Goal: Task Accomplishment & Management: Complete application form

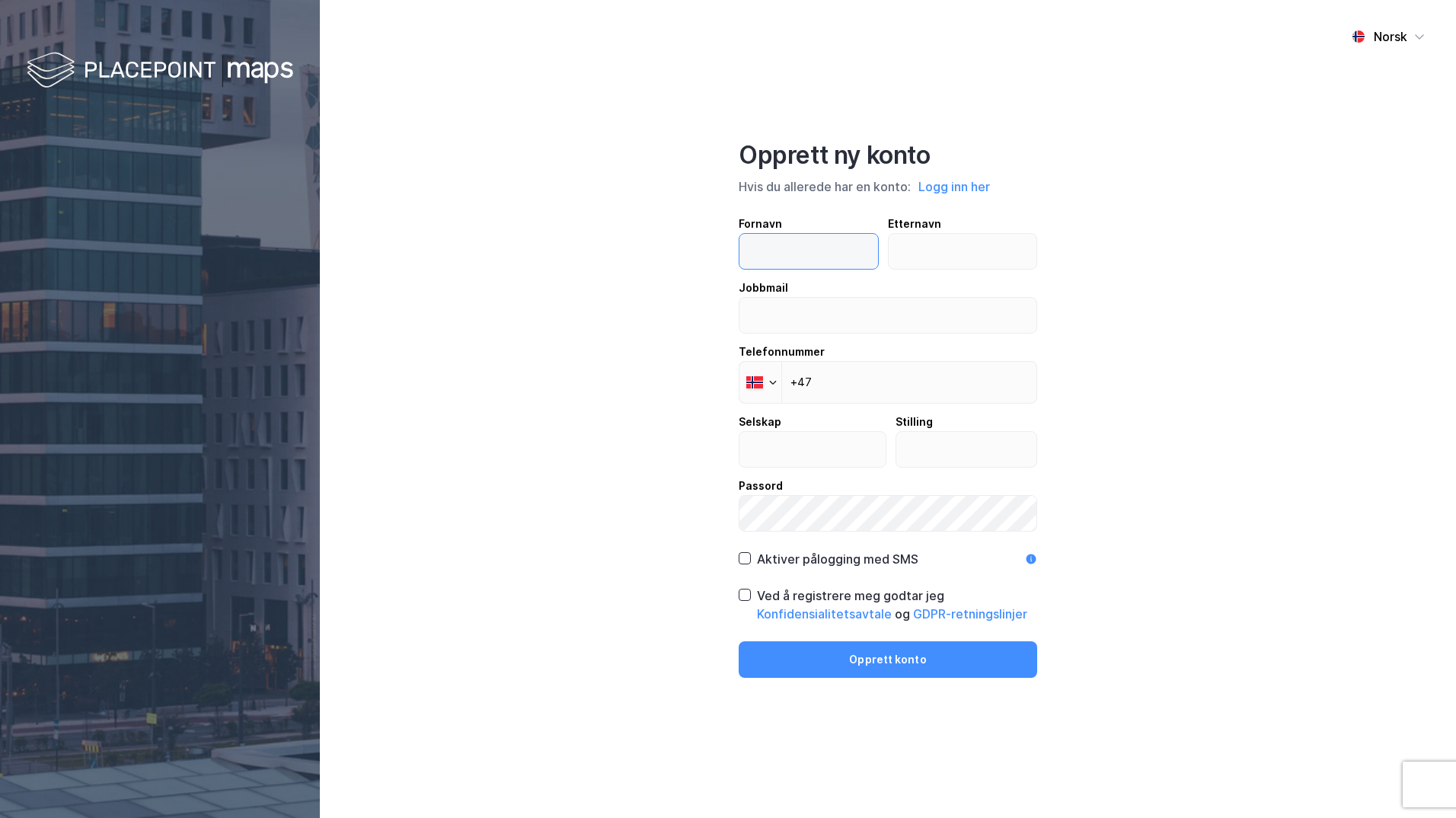
click at [791, 256] on input "text" at bounding box center [808, 251] width 138 height 35
type input "Egil"
type input "Reiersrud"
click at [762, 316] on input "email" at bounding box center [887, 314] width 297 height 35
type input "[EMAIL_ADDRESS][DOMAIN_NAME]"
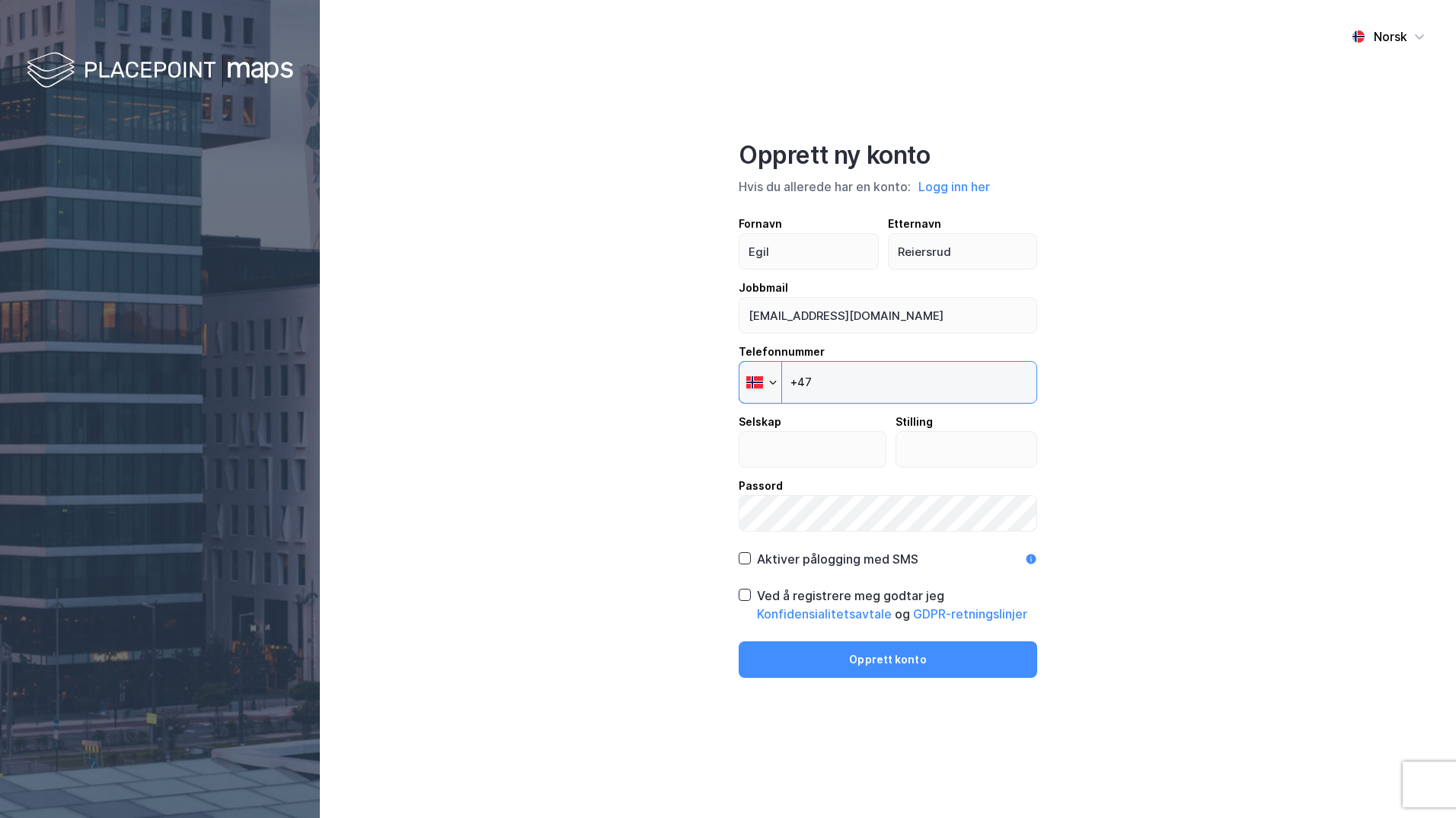
click at [831, 383] on input "+47" at bounding box center [887, 383] width 298 height 43
type input "[PHONE_NUMBER]"
click at [787, 455] on input "text" at bounding box center [812, 448] width 146 height 35
type input "Energipakka"
click at [960, 456] on input "text" at bounding box center [967, 448] width 141 height 35
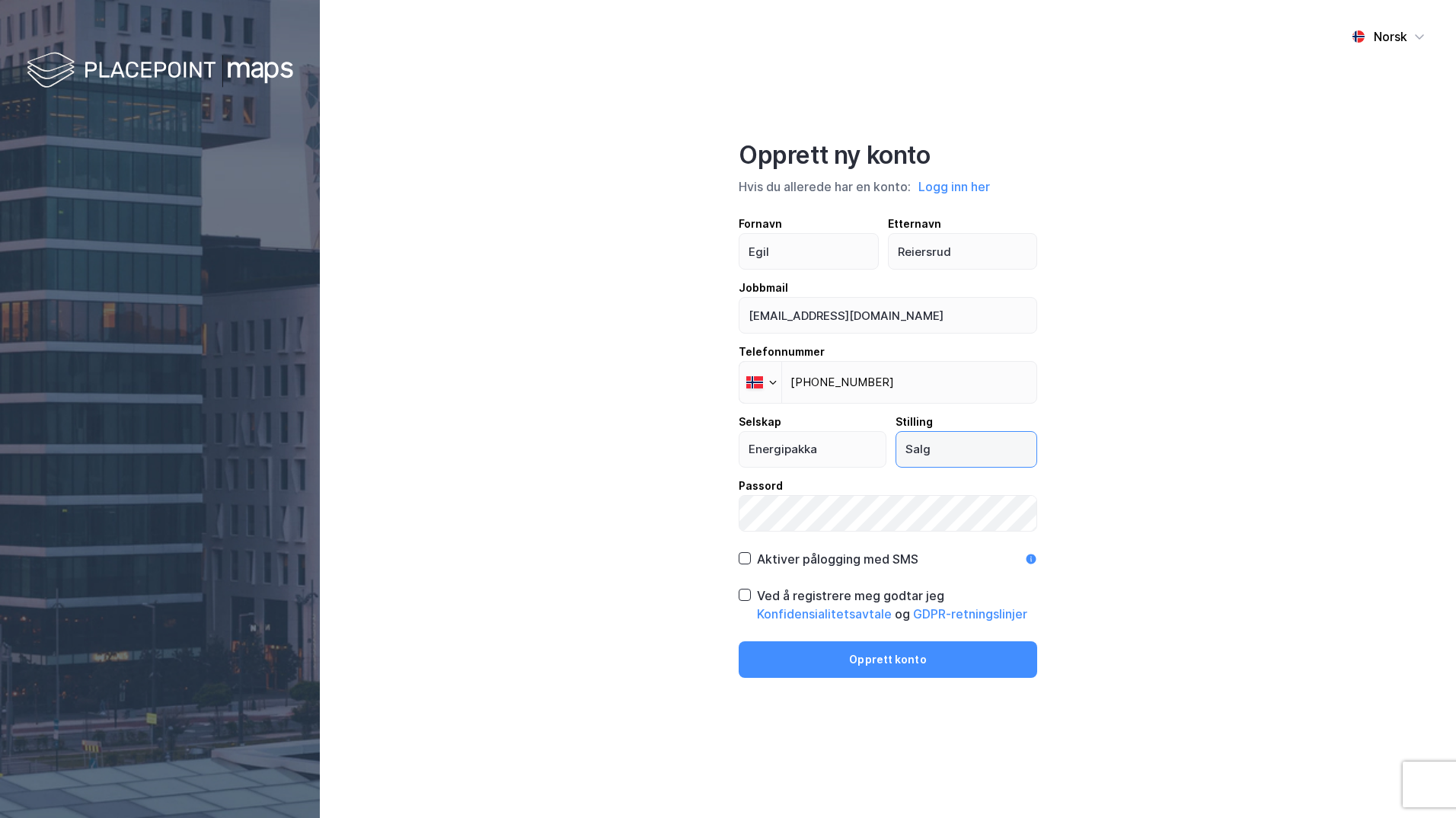
type input "Salg"
click at [747, 513] on icon at bounding box center [744, 594] width 10 height 10
click at [856, 513] on button "Opprett konto" at bounding box center [887, 659] width 298 height 37
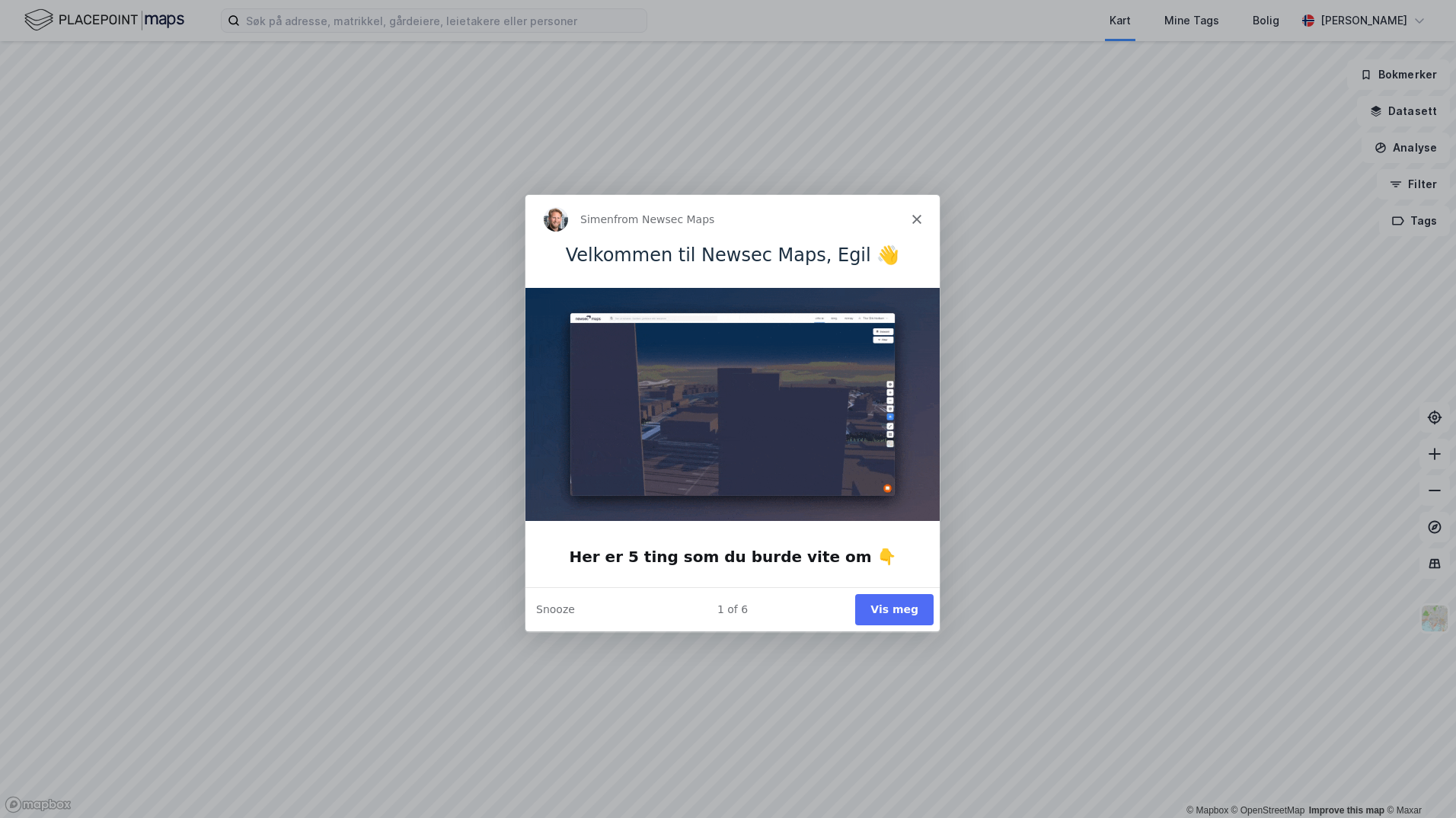
click at [896, 606] on button "Vis meg" at bounding box center [894, 608] width 79 height 31
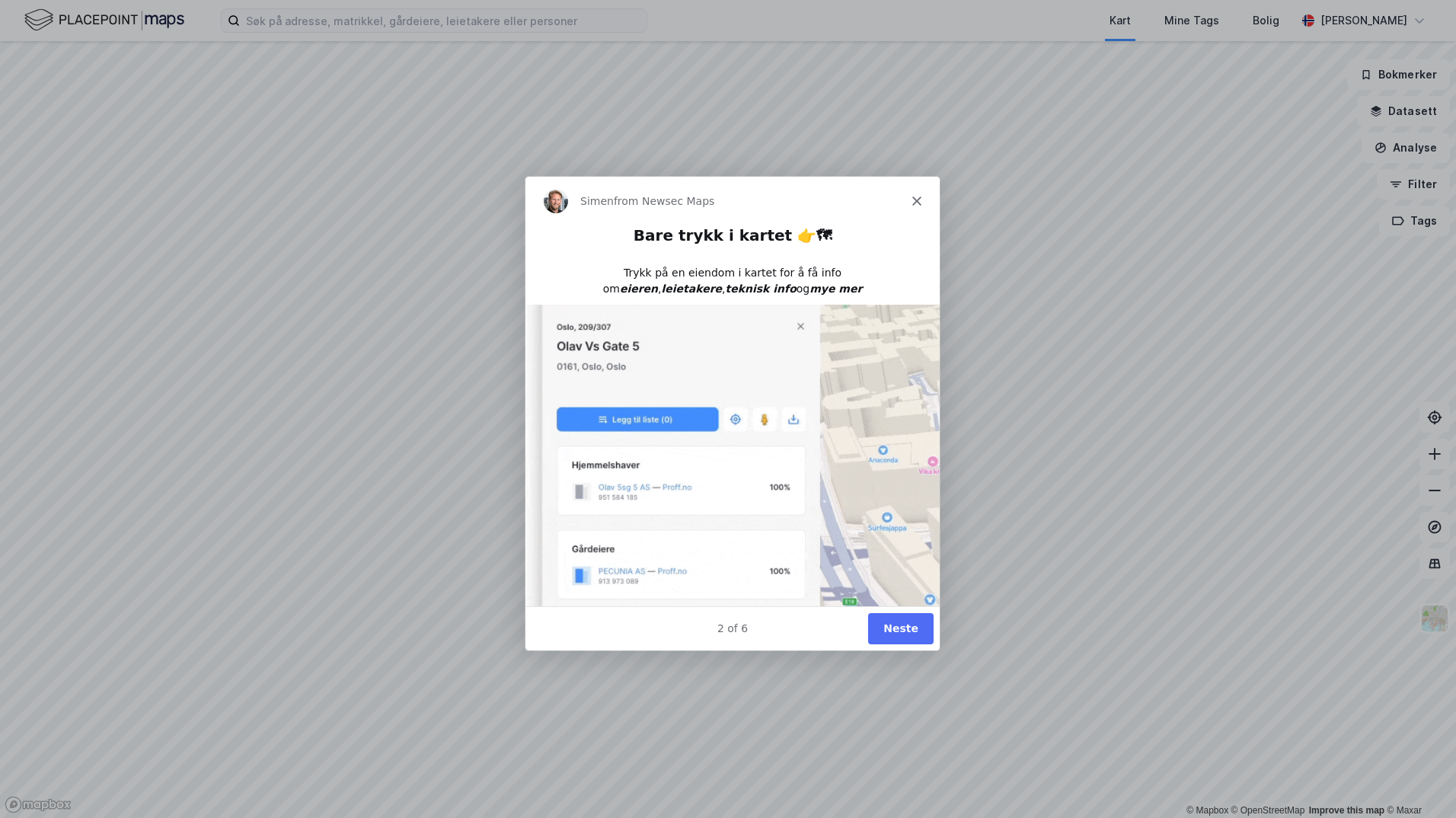
click at [910, 631] on button "Neste" at bounding box center [900, 627] width 66 height 31
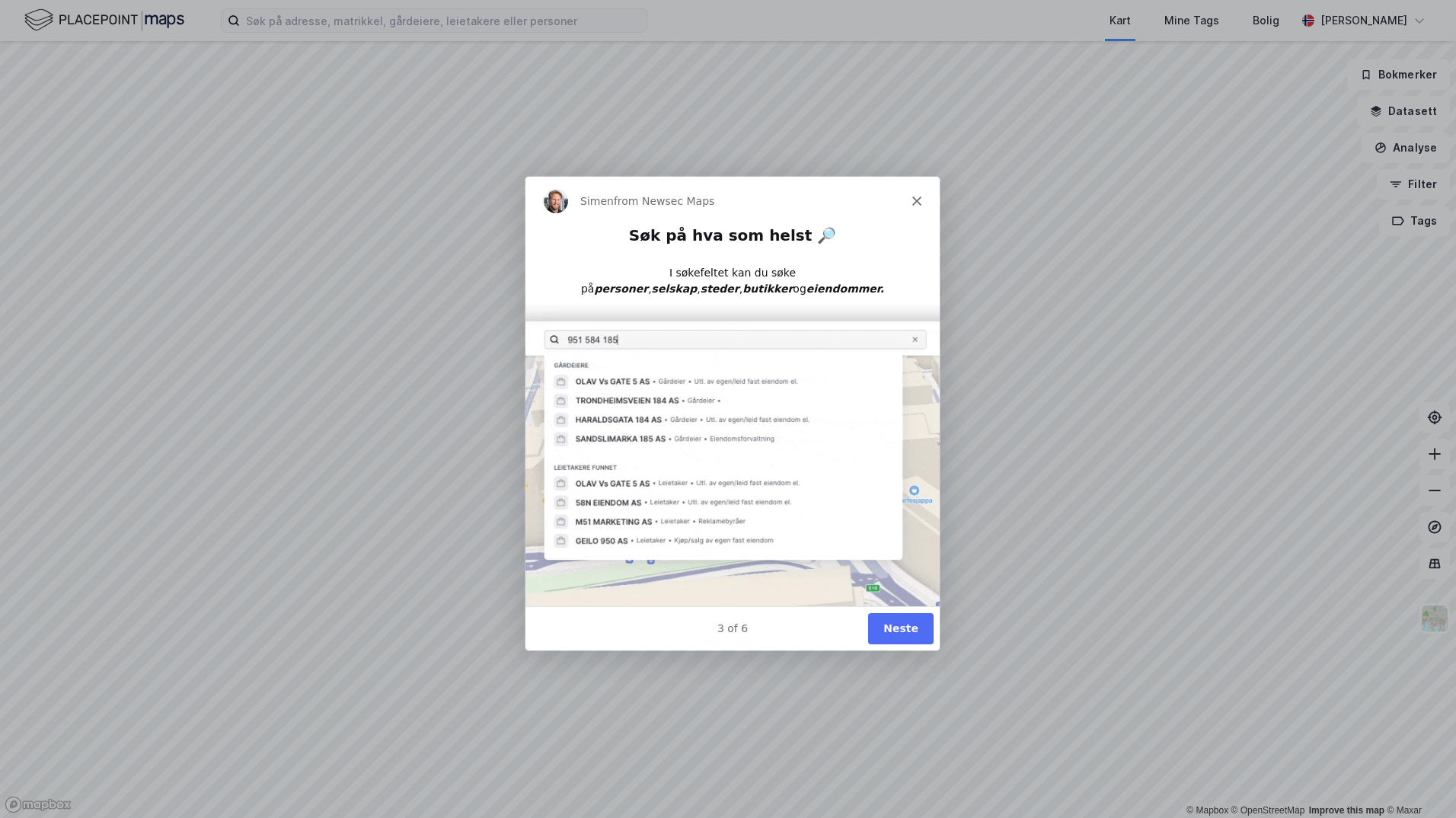
click at [910, 631] on button "Neste" at bounding box center [900, 627] width 66 height 31
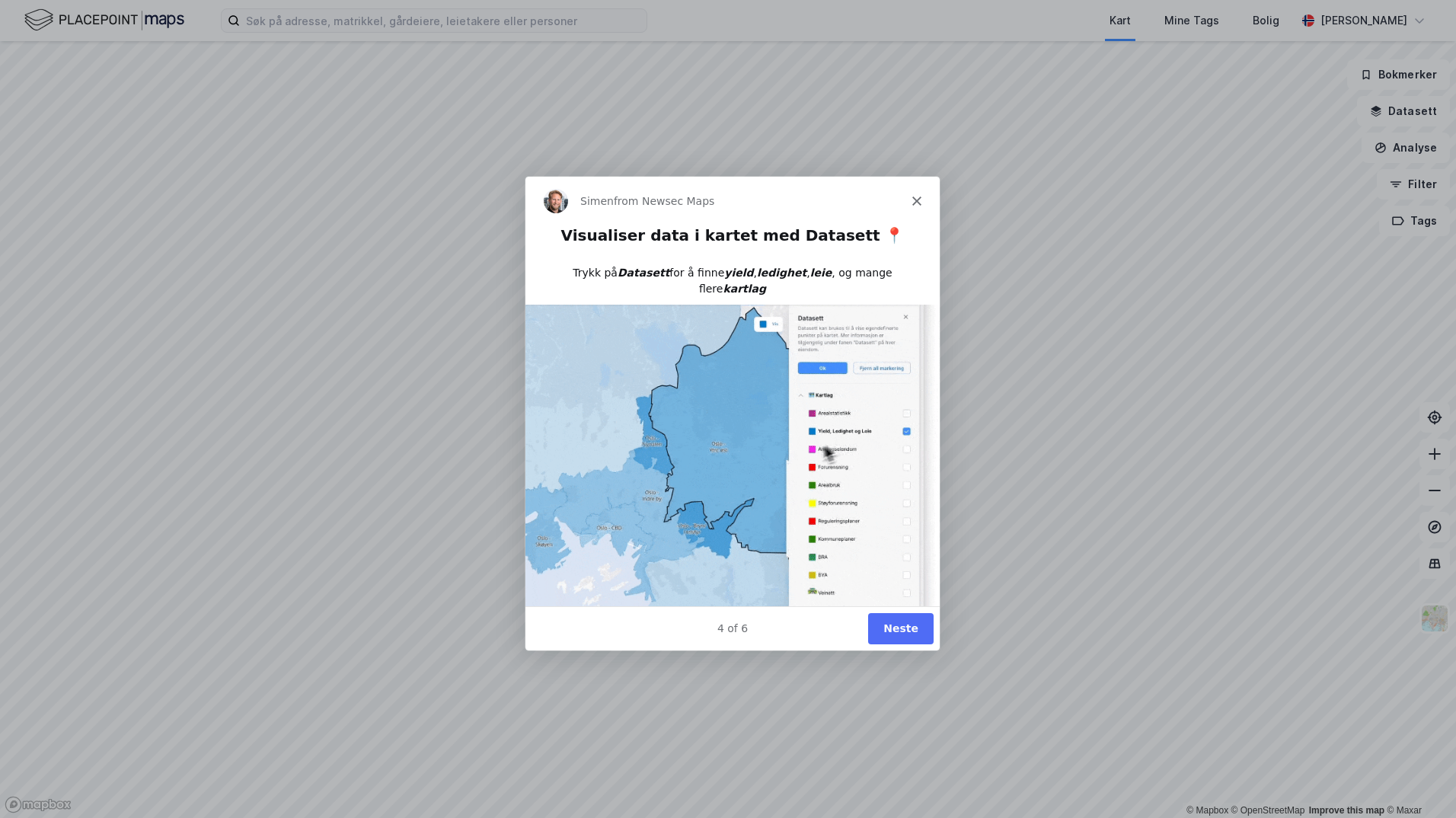
click at [910, 631] on button "Neste" at bounding box center [900, 627] width 66 height 31
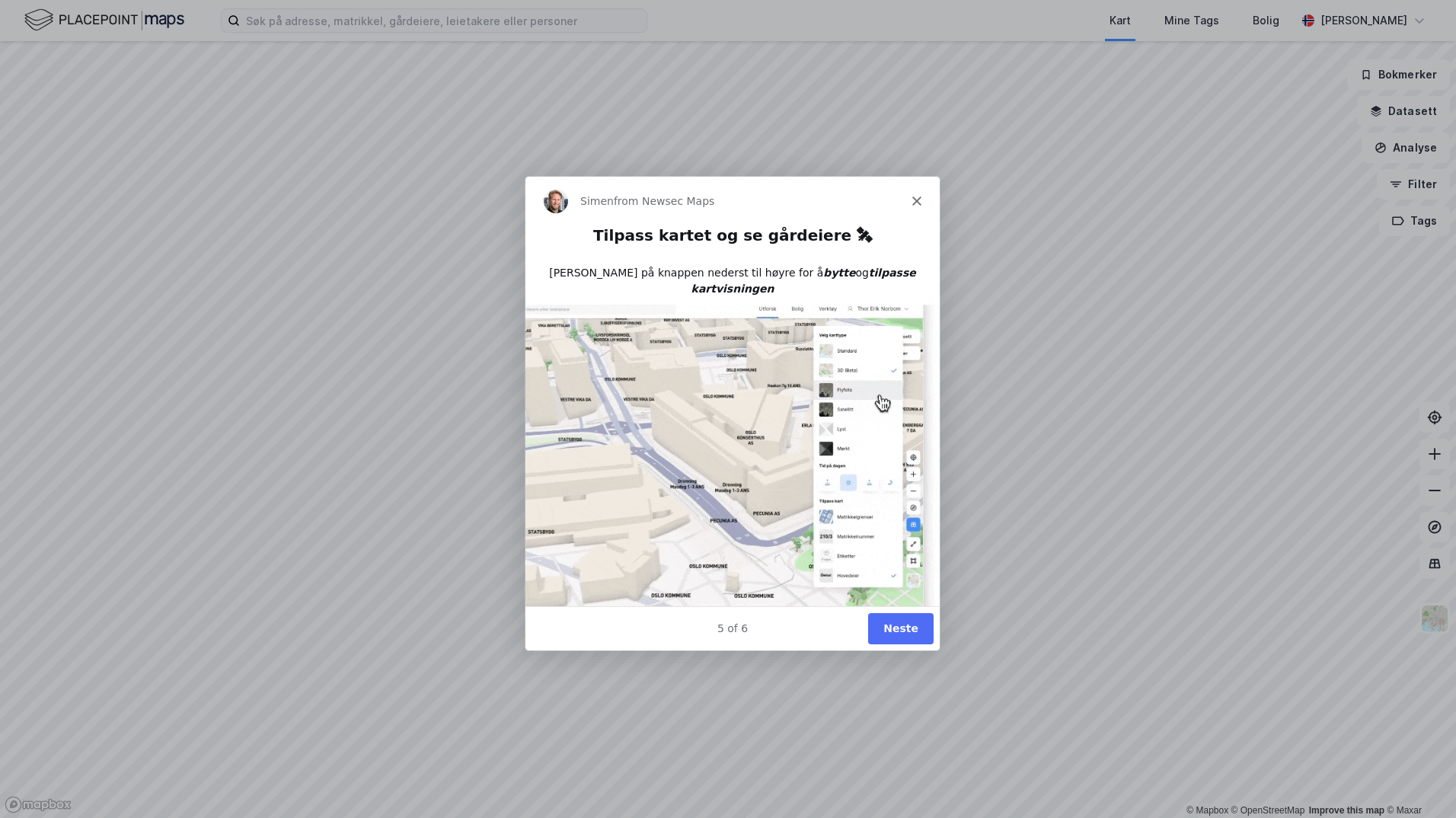
click at [910, 631] on button "Neste" at bounding box center [900, 627] width 66 height 31
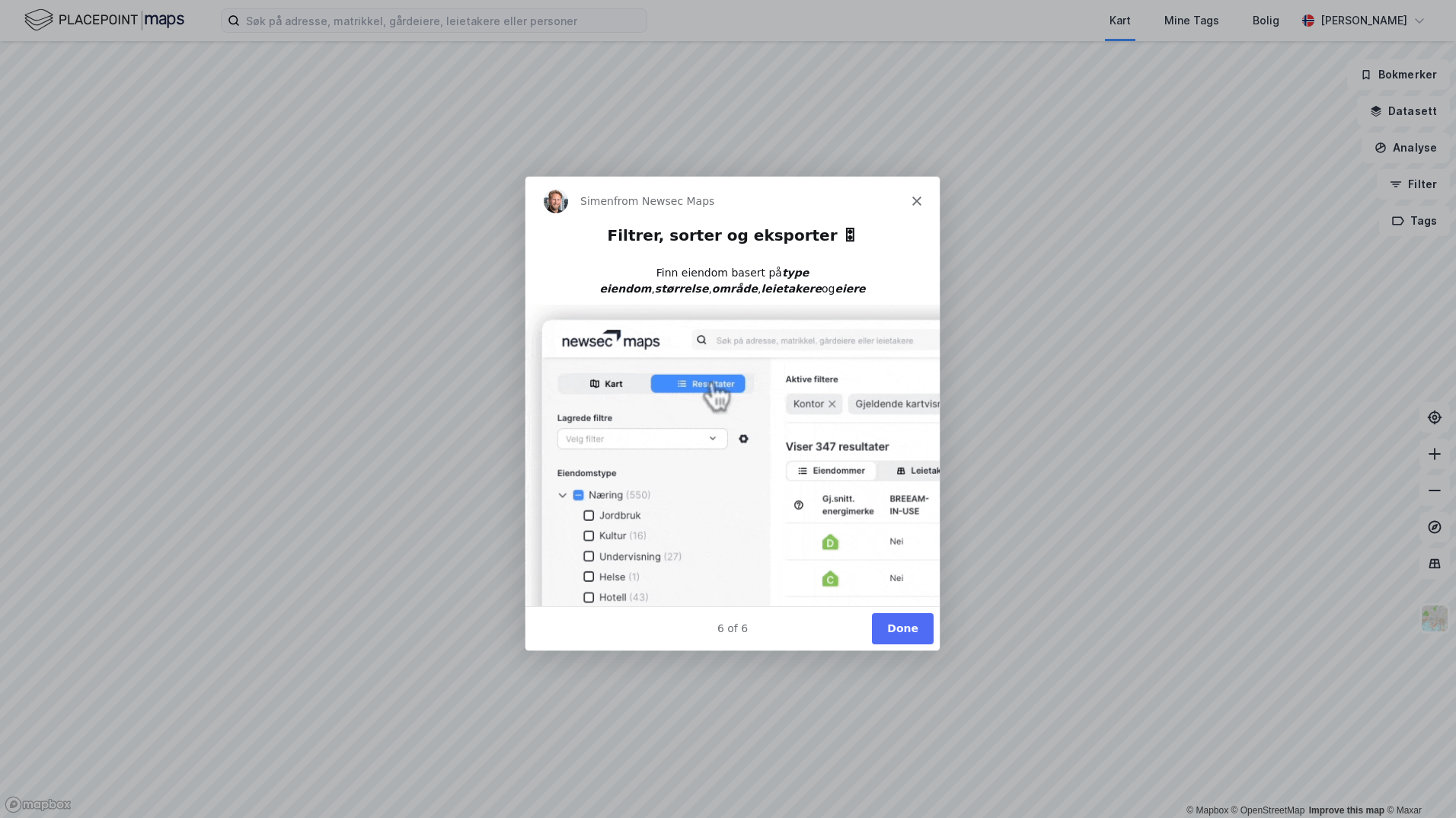
click at [910, 631] on button "Done" at bounding box center [902, 627] width 62 height 31
